Goal: Transaction & Acquisition: Book appointment/travel/reservation

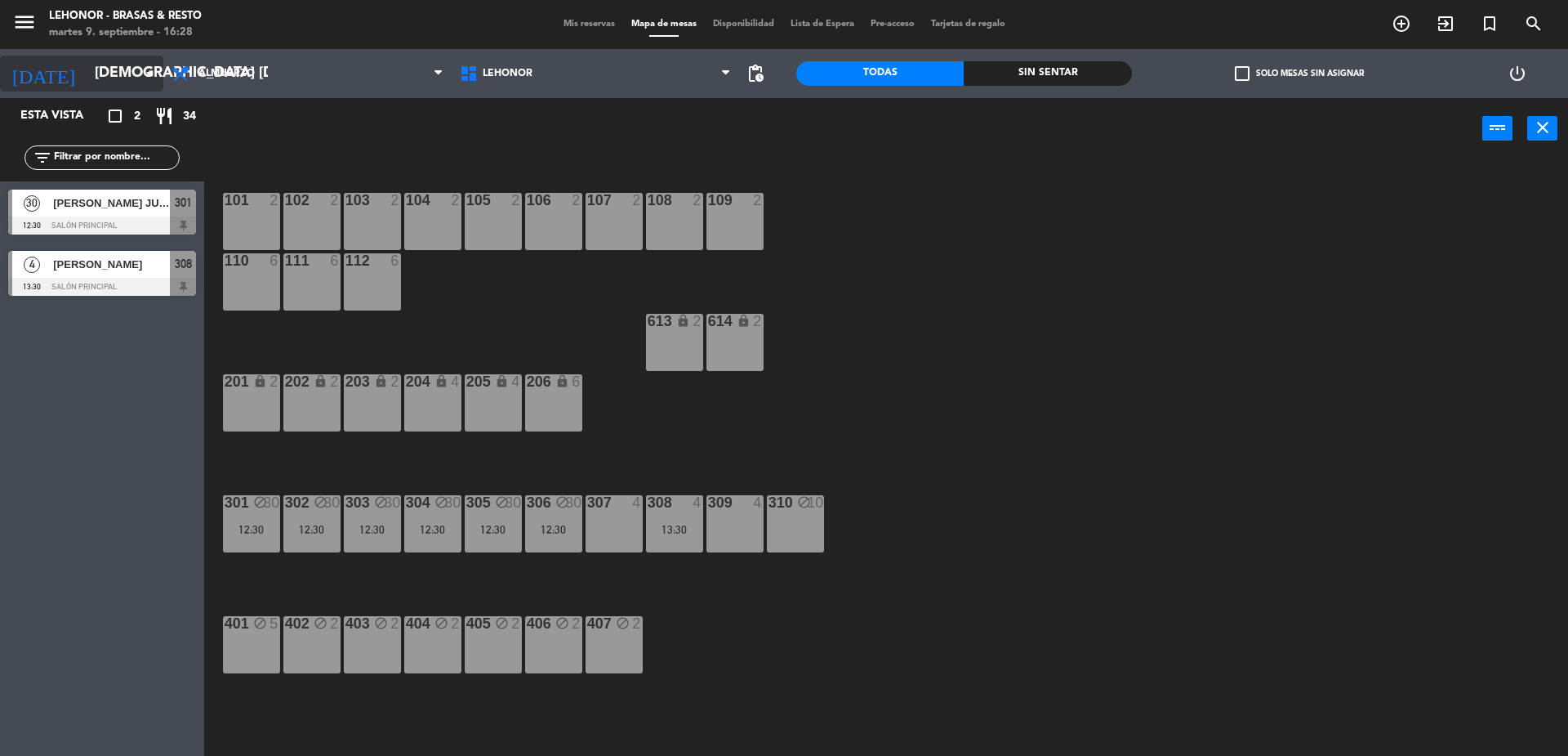
click at [86, 72] on input "[DEMOGRAPHIC_DATA] [DATE]" at bounding box center [181, 73] width 190 height 33
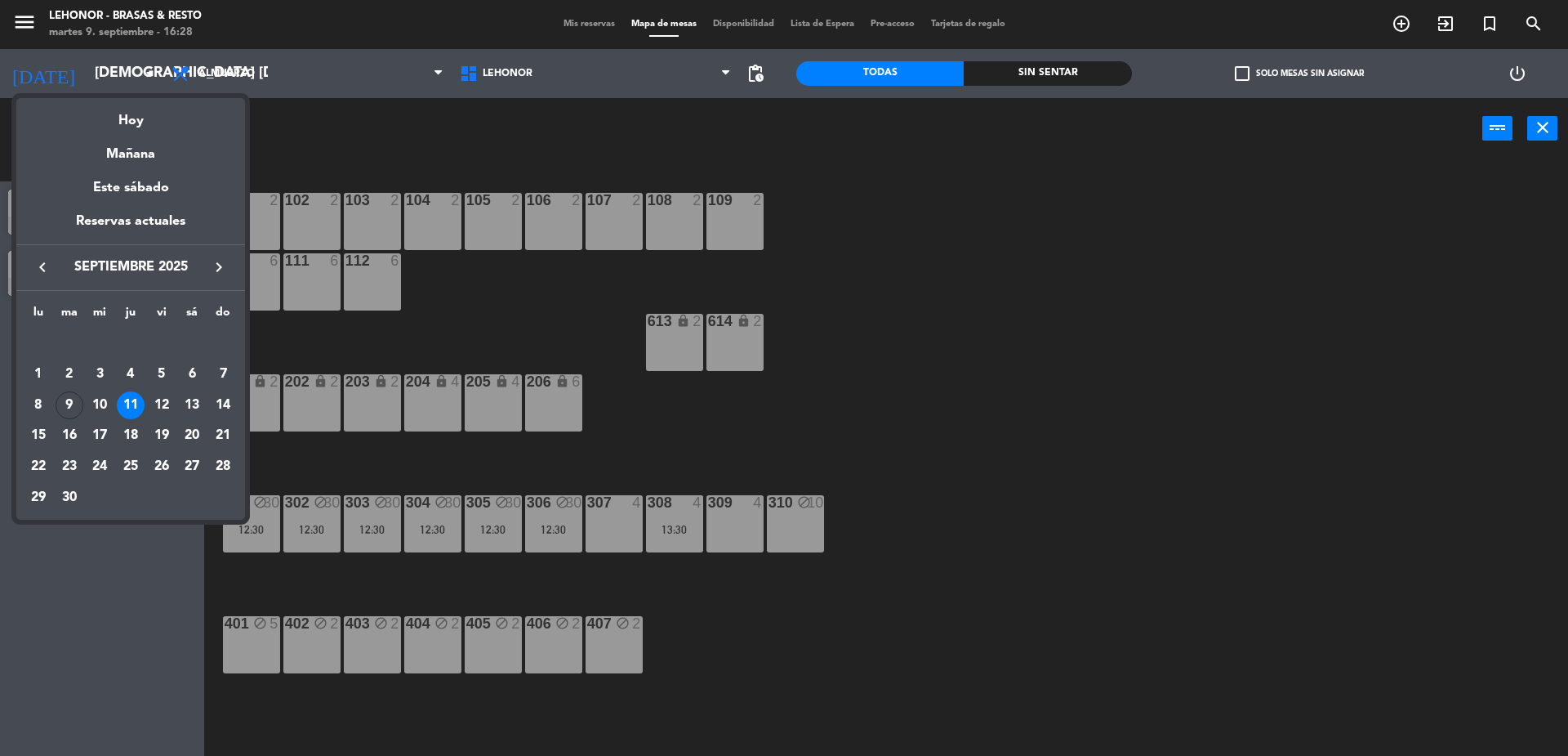
drag, startPoint x: 65, startPoint y: 396, endPoint x: 73, endPoint y: 391, distance: 9.4
click at [65, 396] on div "9" at bounding box center [69, 405] width 28 height 28
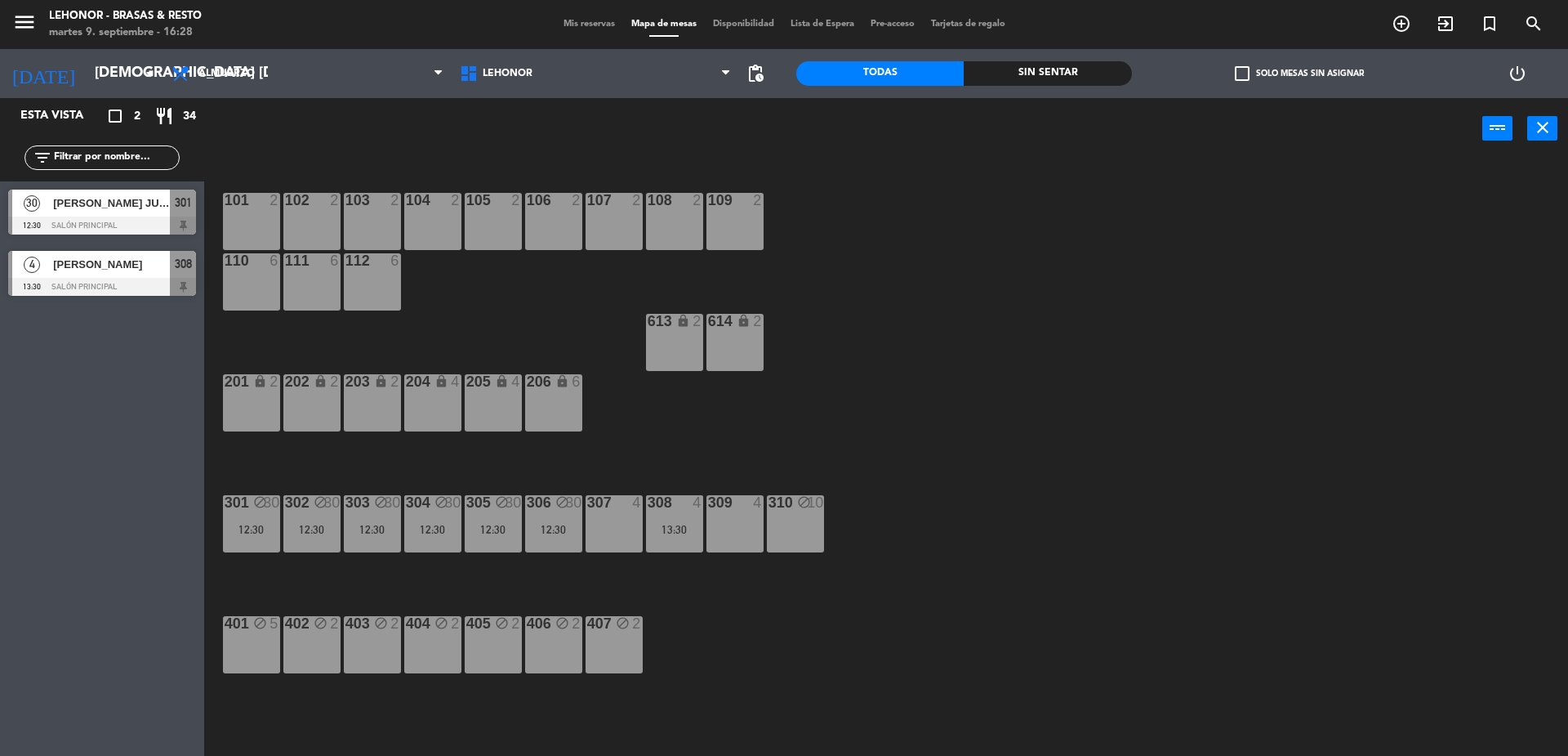
type input "[DATE] sep."
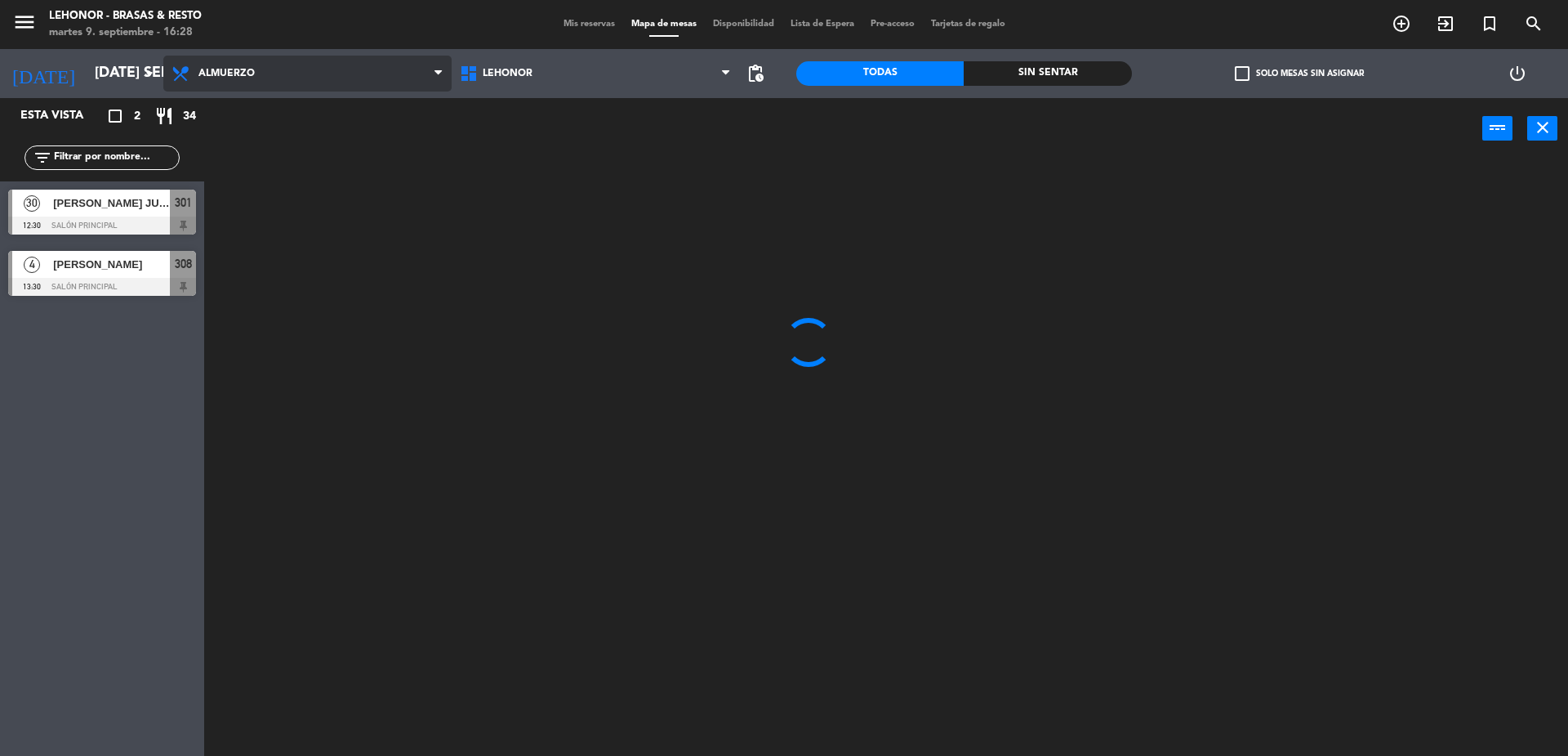
click at [240, 70] on span "Almuerzo" at bounding box center [226, 73] width 56 height 12
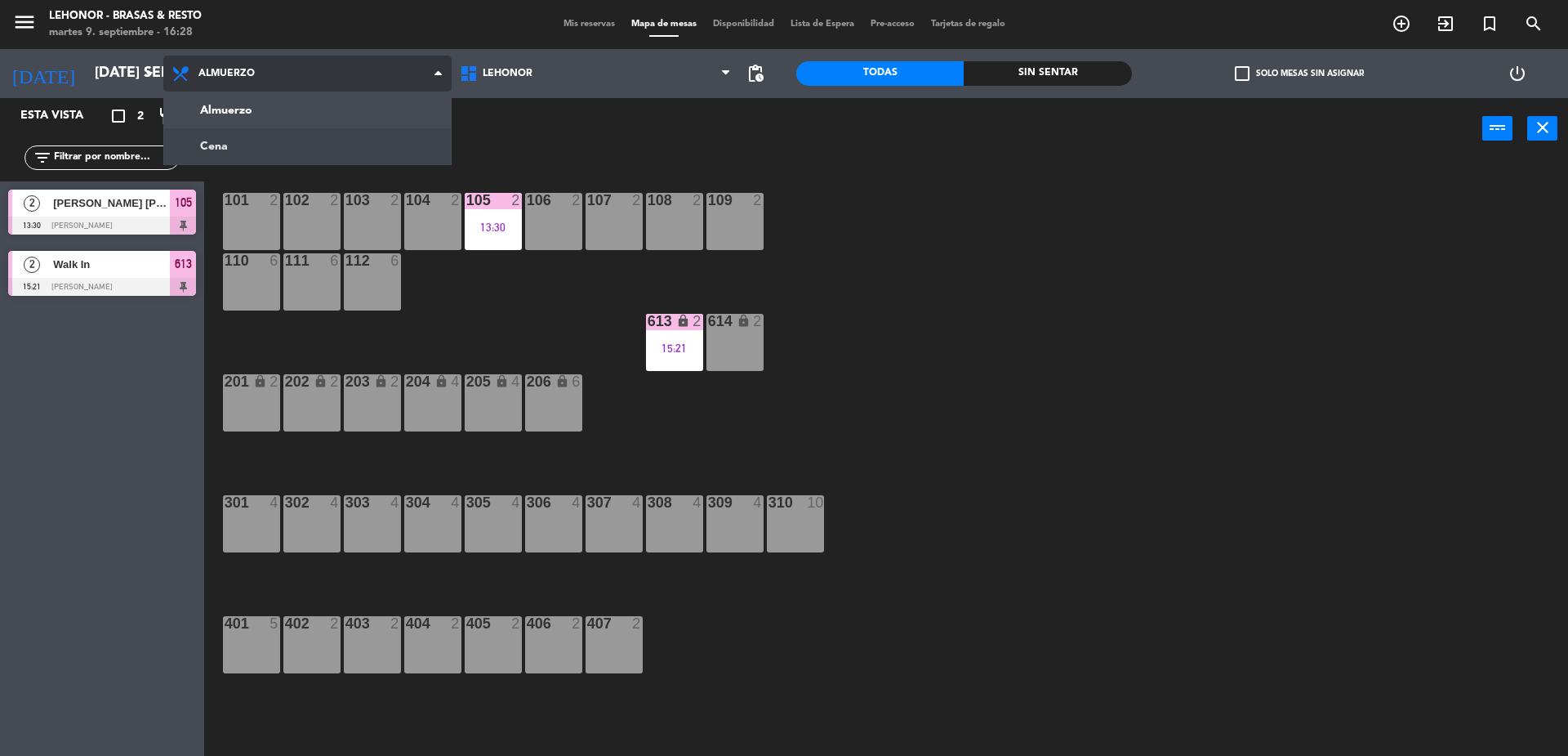
click at [246, 147] on ng-component "menu Lehonor - Brasas & Resto martes 9. septiembre - 16:28 Mis reservas Mapa de…" at bounding box center [784, 380] width 1568 height 760
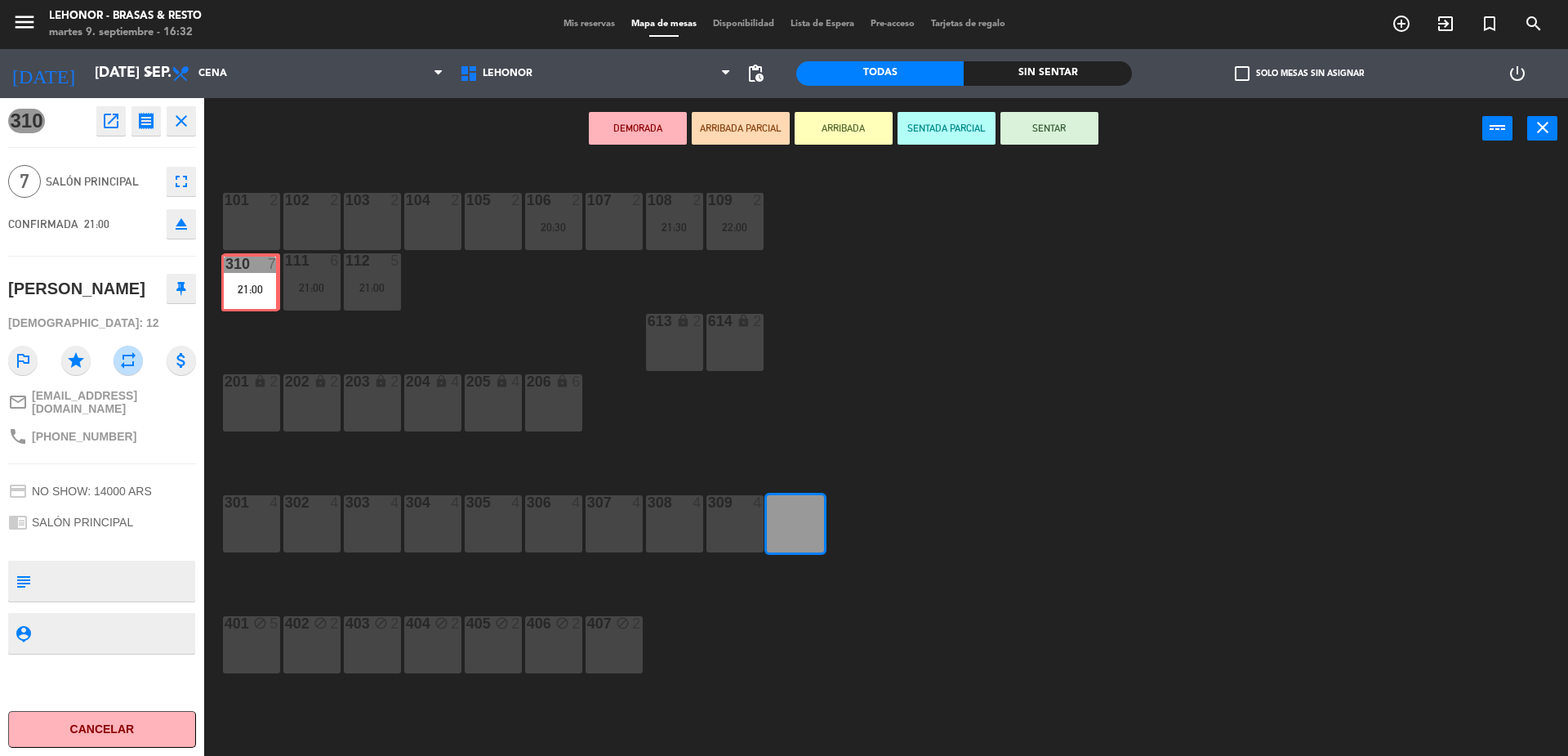
drag, startPoint x: 796, startPoint y: 522, endPoint x: 250, endPoint y: 280, distance: 597.2
click at [250, 280] on div "101 2 102 2 103 2 104 2 105 2 106 2 20:30 107 2 108 2 21:30 109 2 22:00 110 6 1…" at bounding box center [893, 461] width 1349 height 596
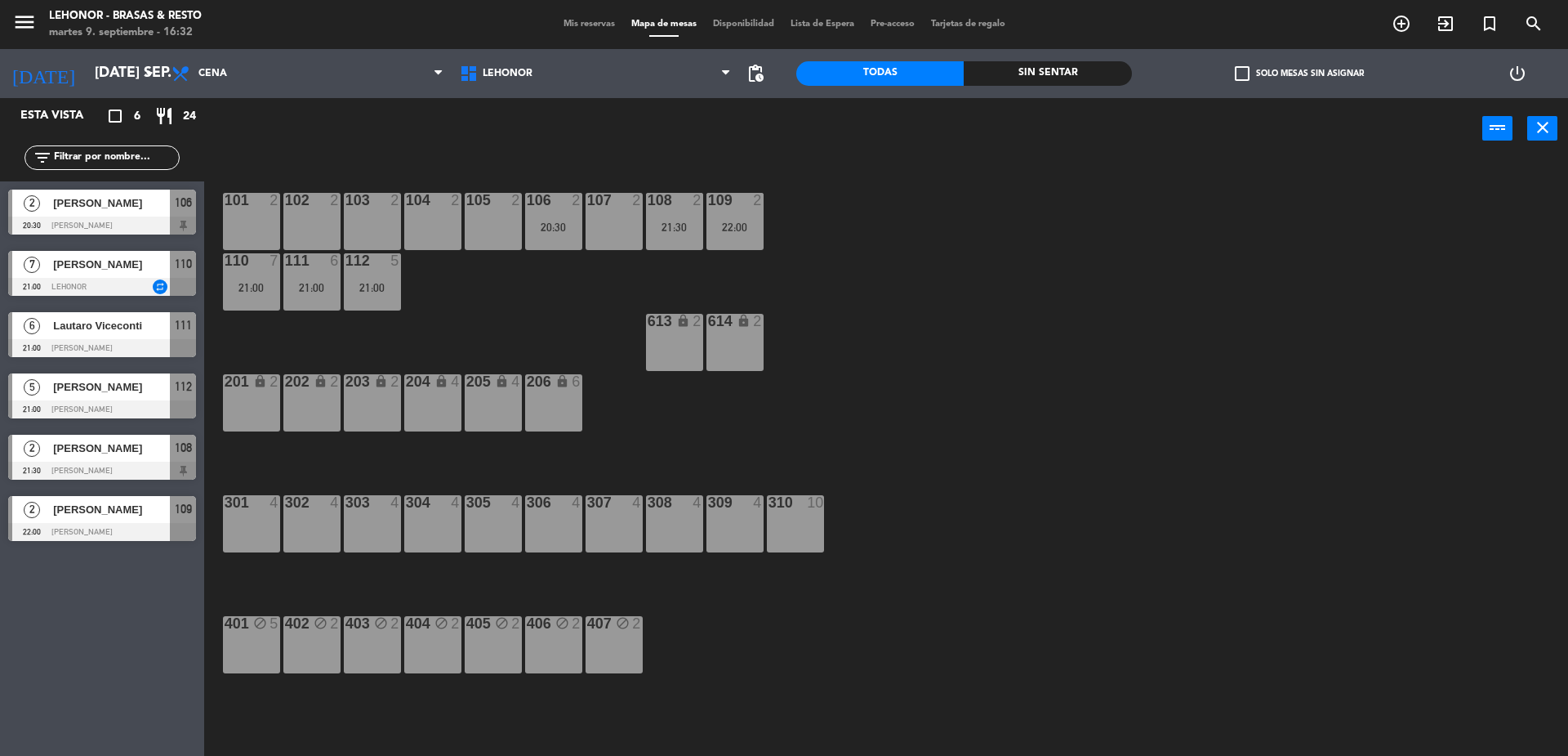
click at [601, 332] on div "101 2 102 2 103 2 104 2 105 2 106 2 20:30 107 2 108 2 21:30 109 2 22:00 110 7 2…" at bounding box center [893, 461] width 1349 height 596
click at [796, 521] on div "310 10" at bounding box center [795, 523] width 57 height 57
click at [796, 127] on button "[GEOGRAPHIC_DATA]" at bounding box center [792, 128] width 98 height 33
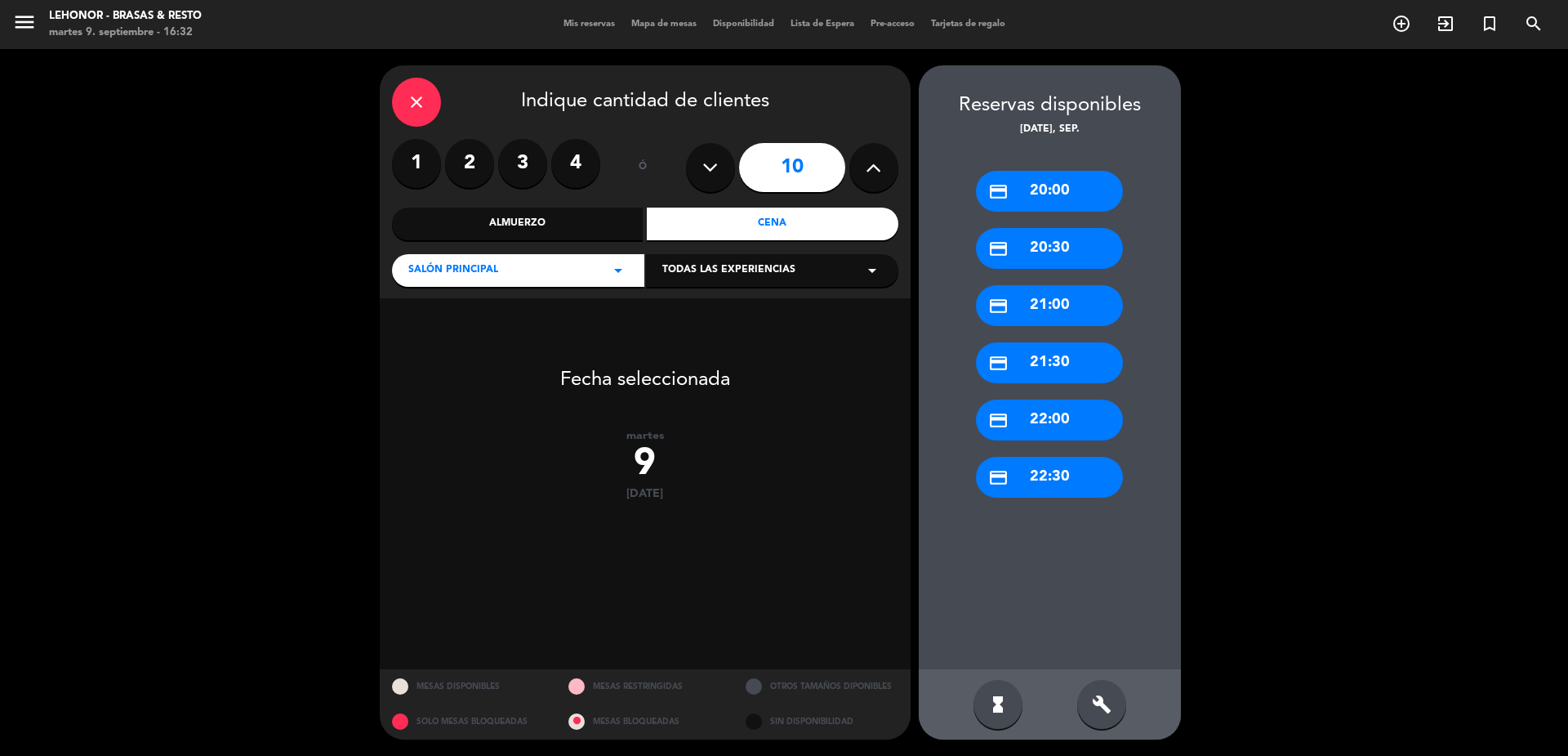
click at [701, 167] on button at bounding box center [710, 167] width 49 height 49
type input "9"
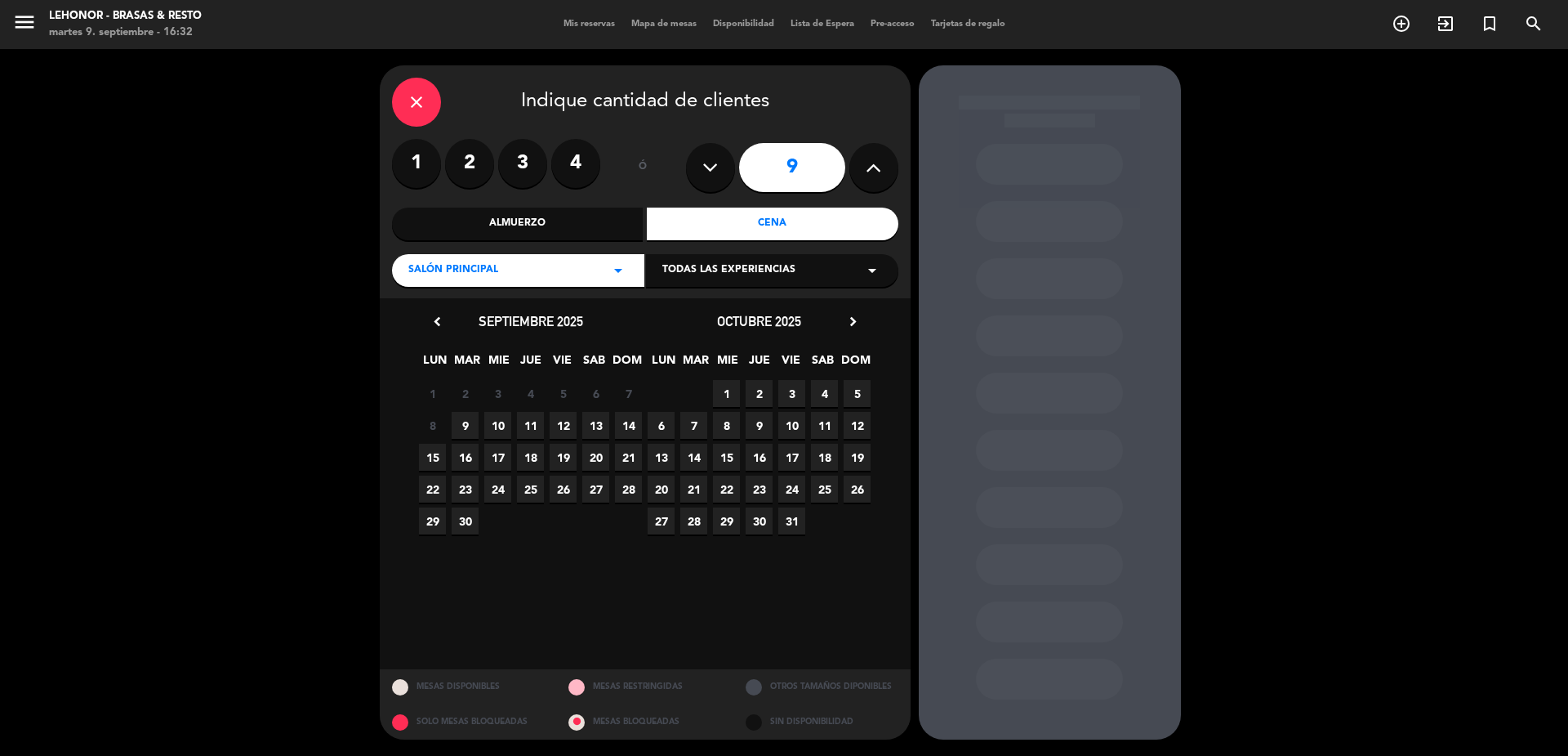
click at [456, 427] on span "9" at bounding box center [465, 425] width 27 height 27
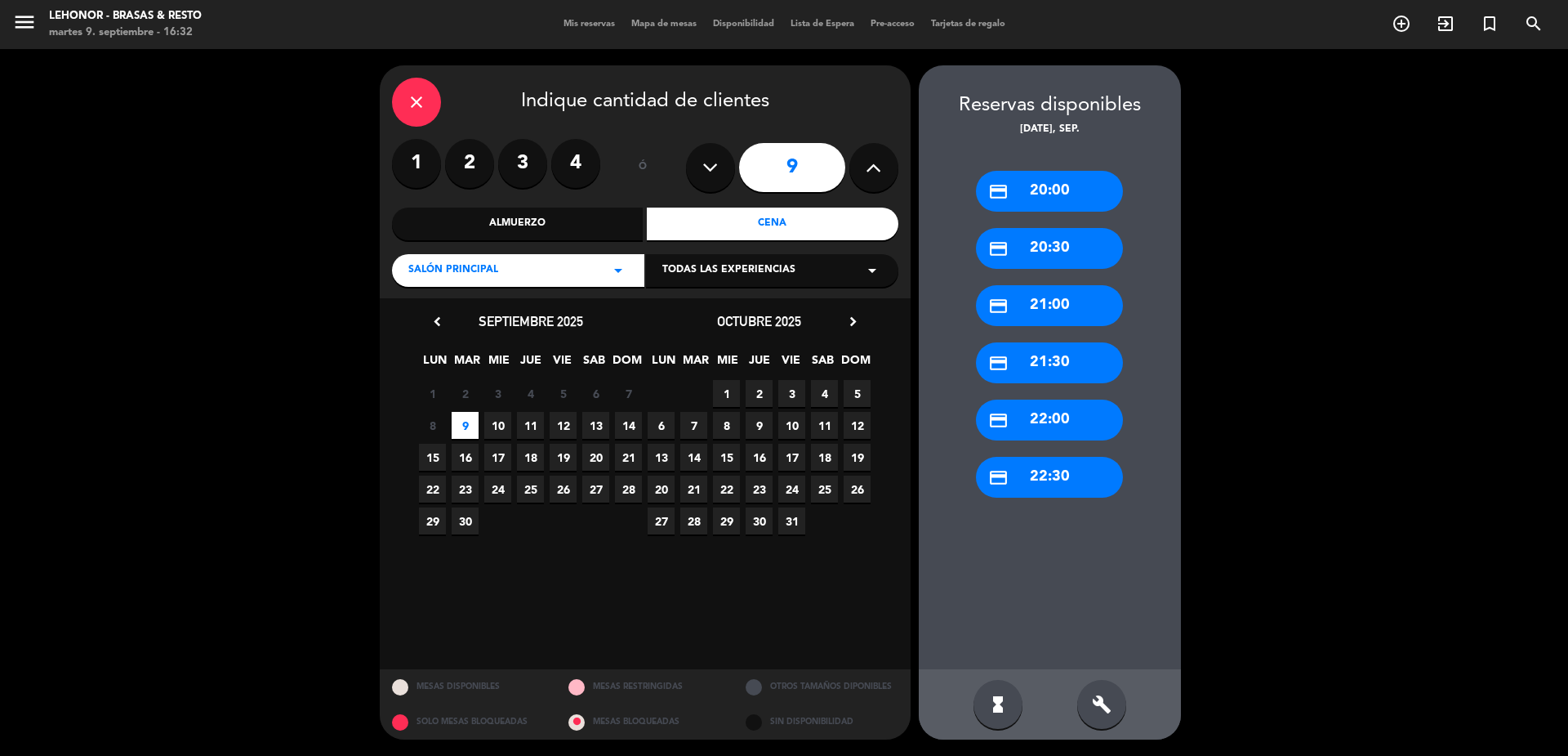
click at [1067, 357] on div "credit_card 21:30" at bounding box center [1049, 363] width 147 height 41
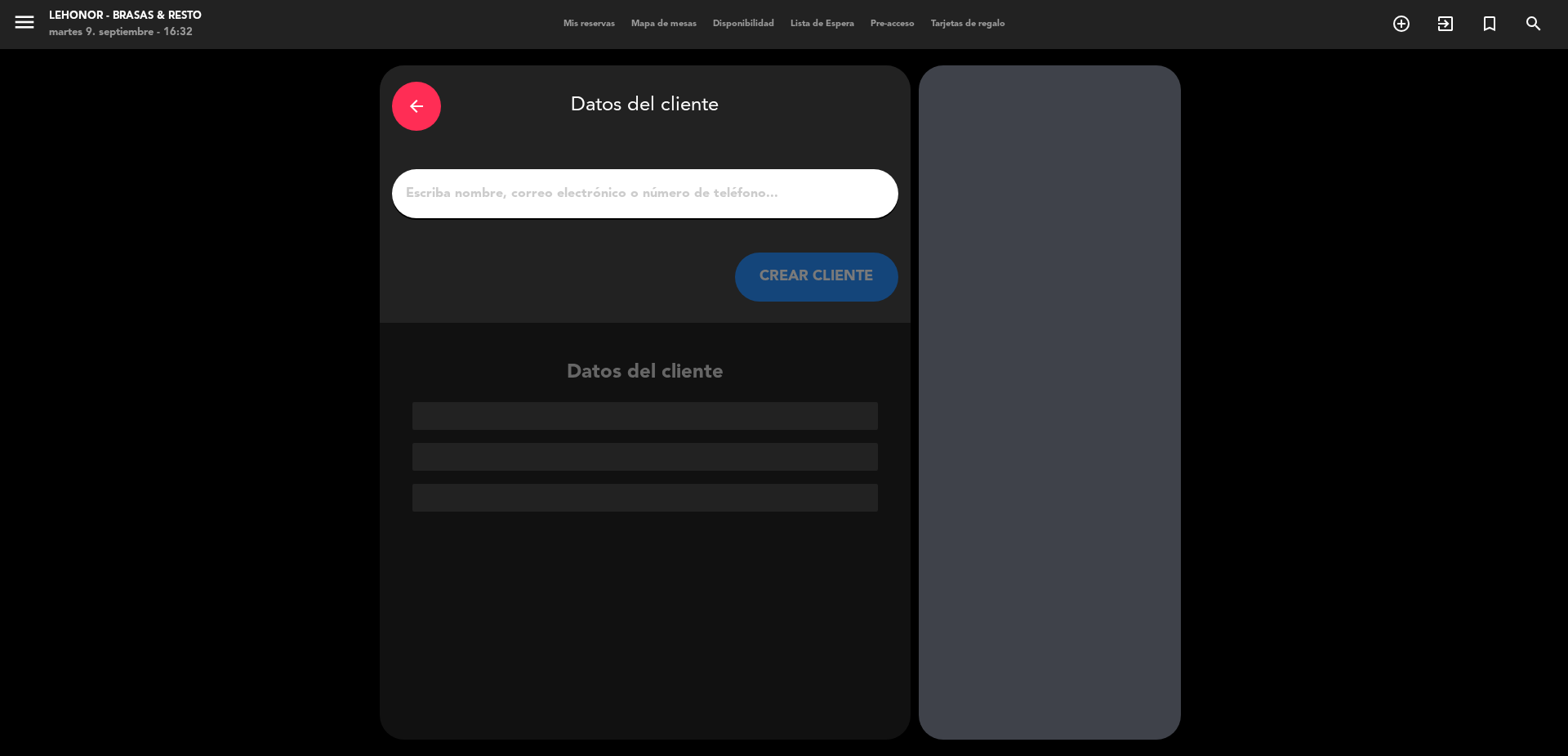
click at [656, 200] on input "1" at bounding box center [645, 193] width 482 height 23
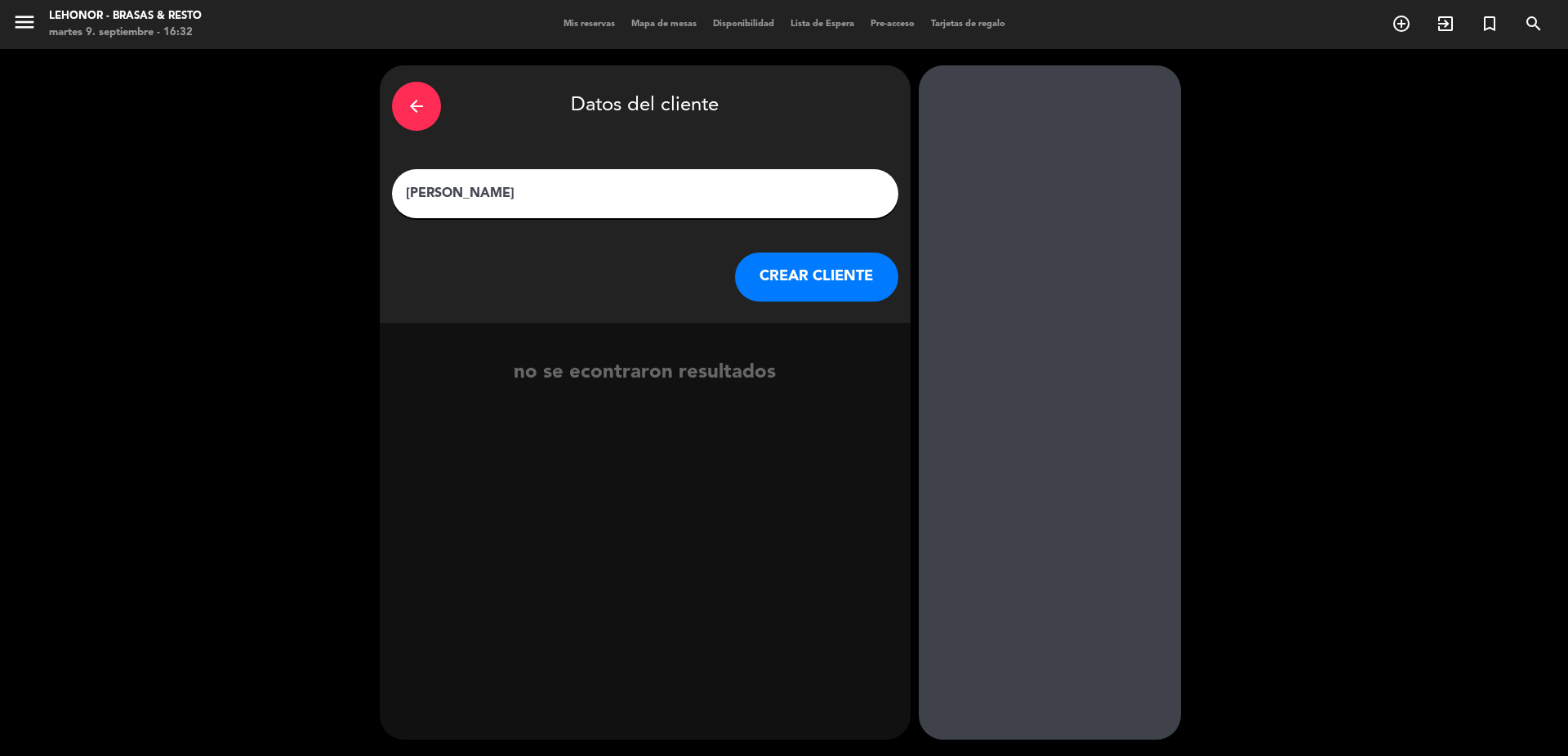
type input "[PERSON_NAME]"
click at [825, 275] on button "CREAR CLIENTE" at bounding box center [817, 276] width 163 height 49
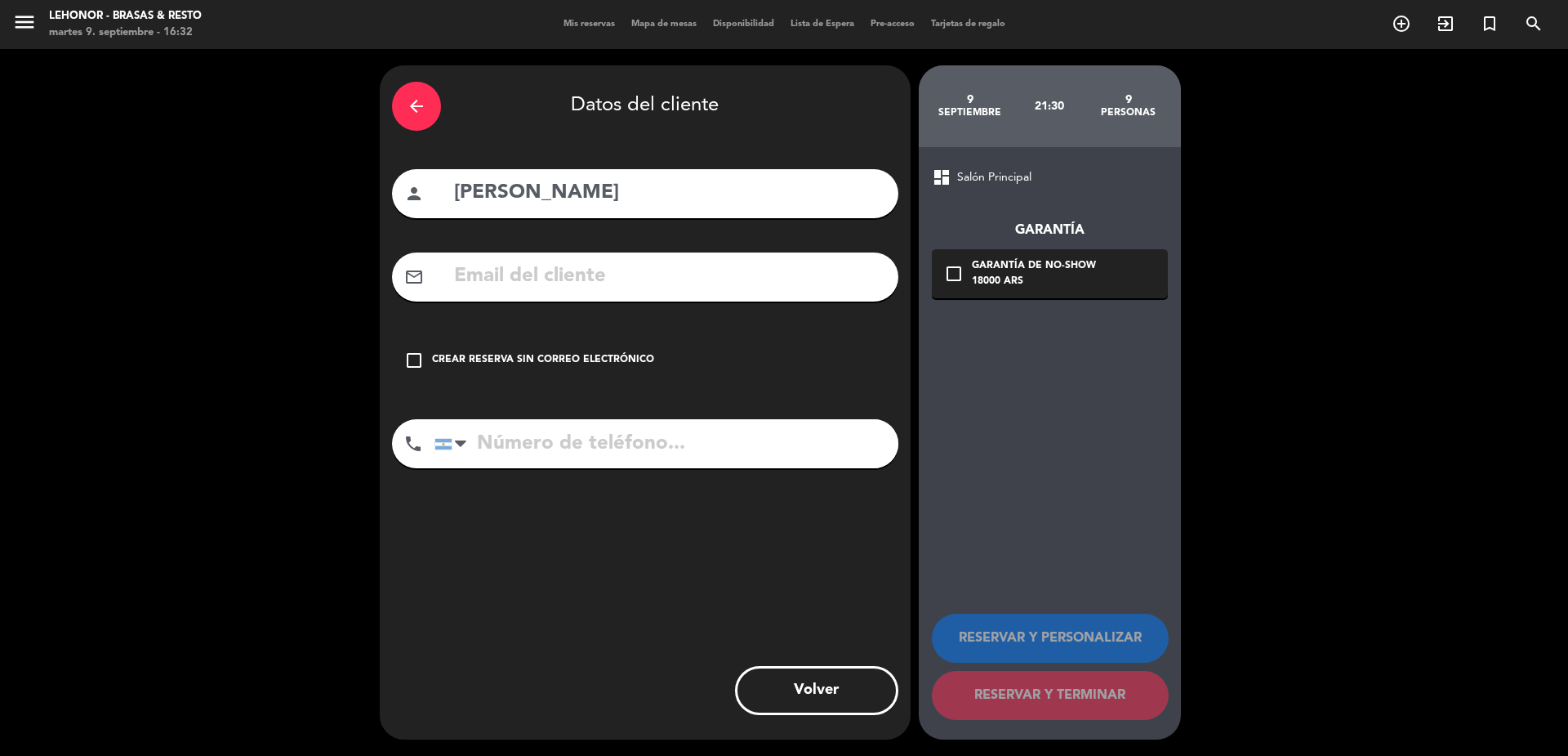
click at [592, 272] on input "text" at bounding box center [669, 276] width 434 height 34
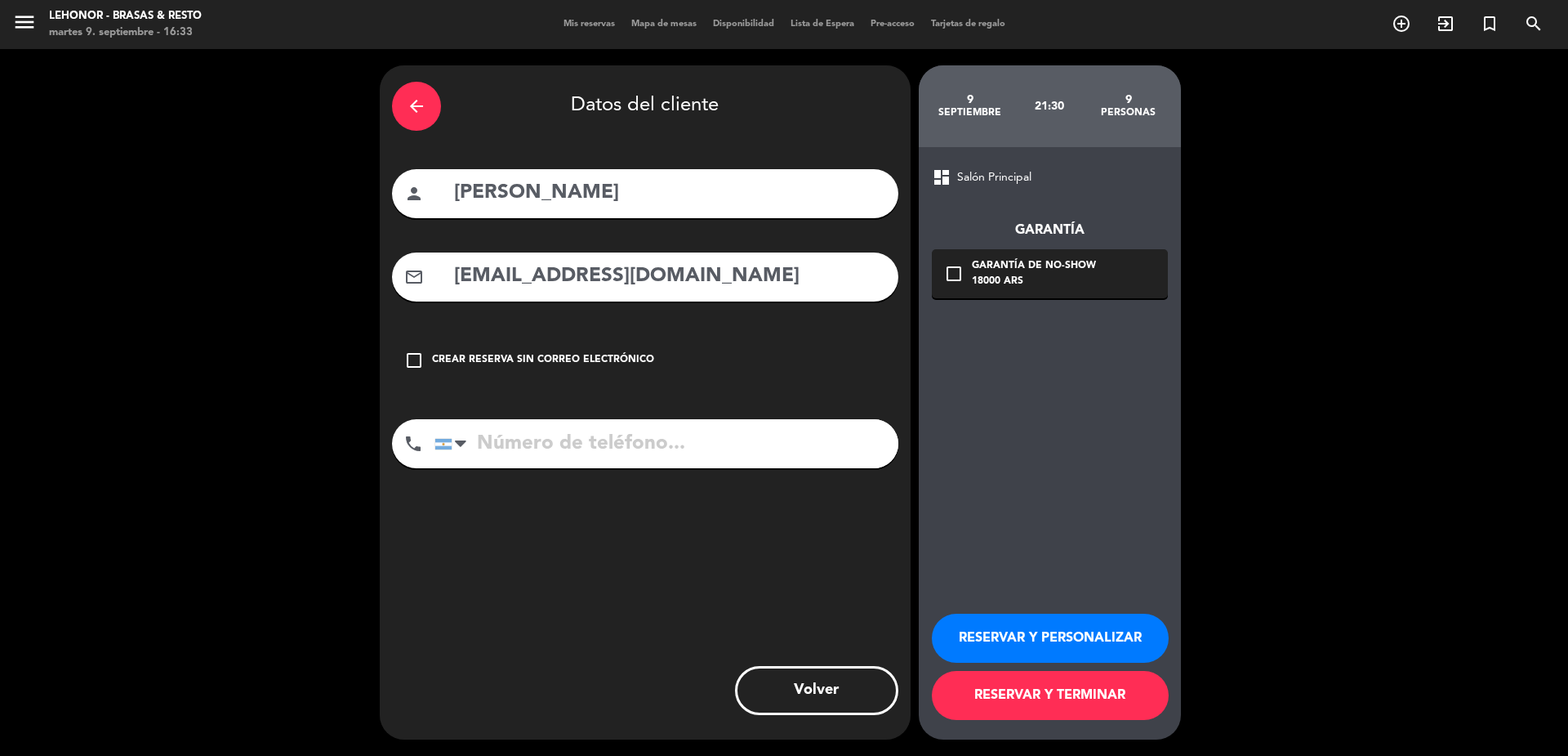
type input "[EMAIL_ADDRESS][DOMAIN_NAME]"
click at [591, 444] on input "tel" at bounding box center [666, 443] width 464 height 49
type input "3415482436"
click at [956, 273] on icon "check_box_outline_blank" at bounding box center [954, 274] width 20 height 20
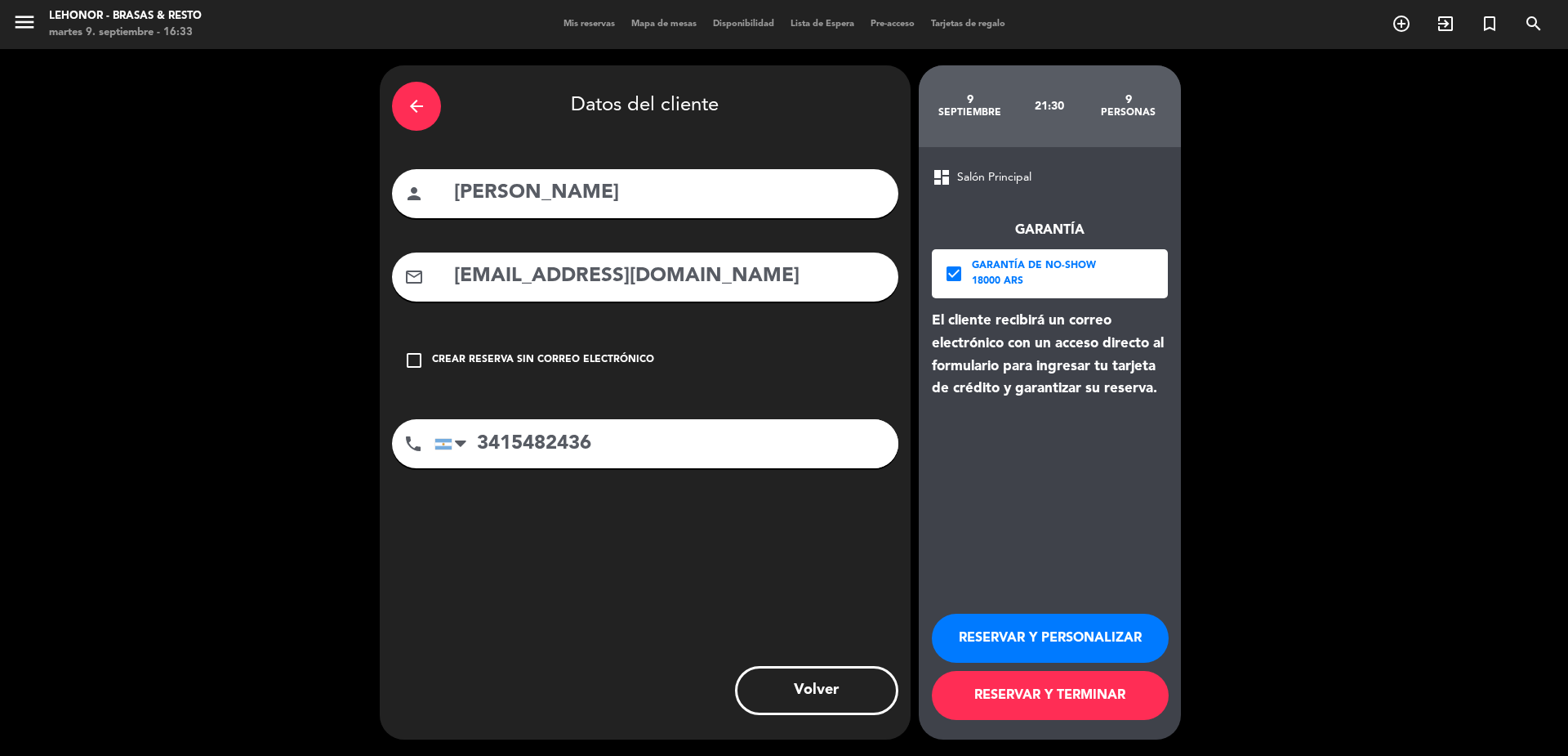
click at [1023, 700] on button "RESERVAR Y TERMINAR" at bounding box center [1051, 694] width 237 height 49
